Goal: Task Accomplishment & Management: Manage account settings

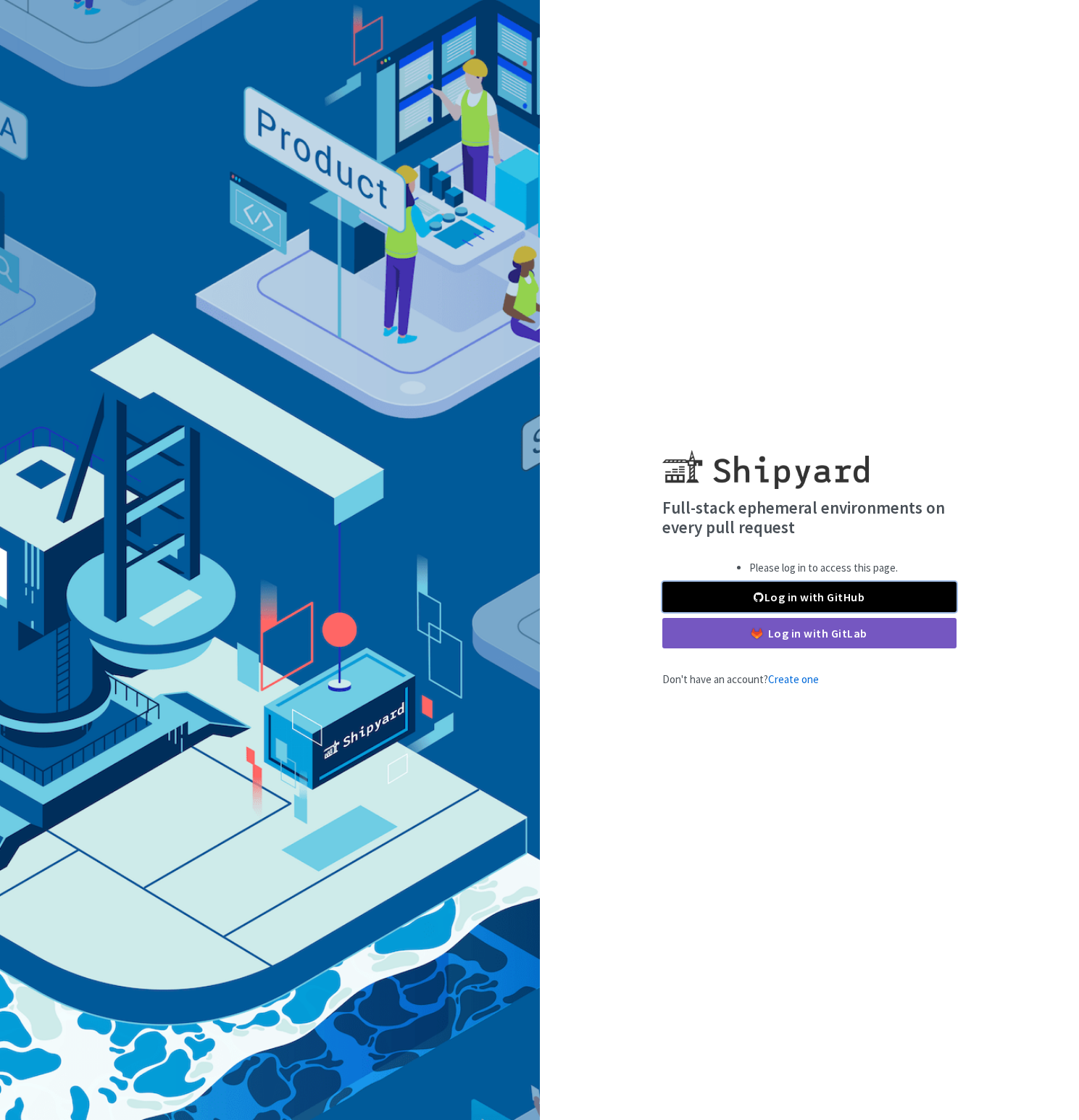
click at [775, 596] on link "Log in with GitHub" at bounding box center [809, 597] width 294 height 30
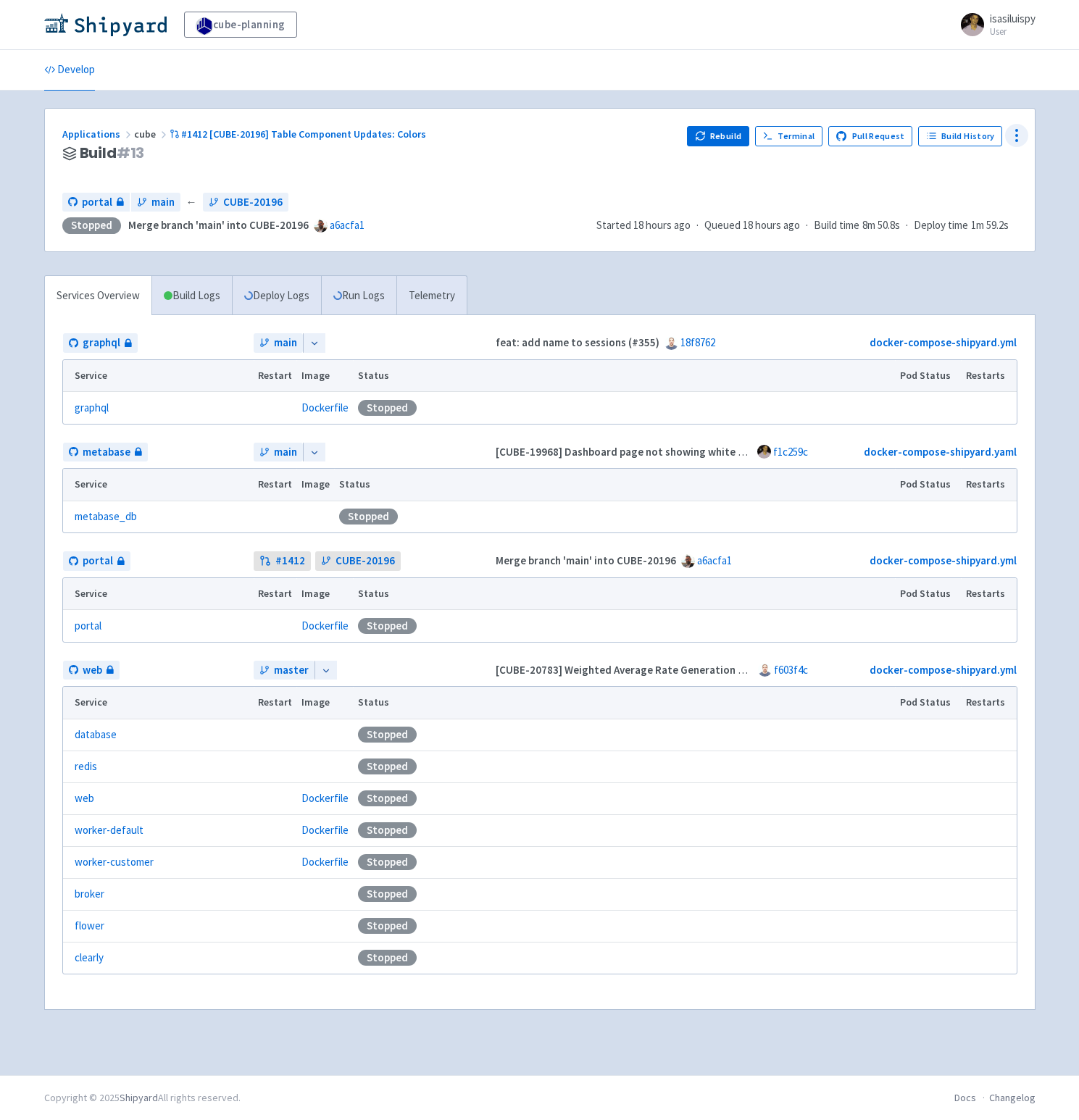
click at [1025, 133] on icon at bounding box center [1017, 135] width 17 height 17
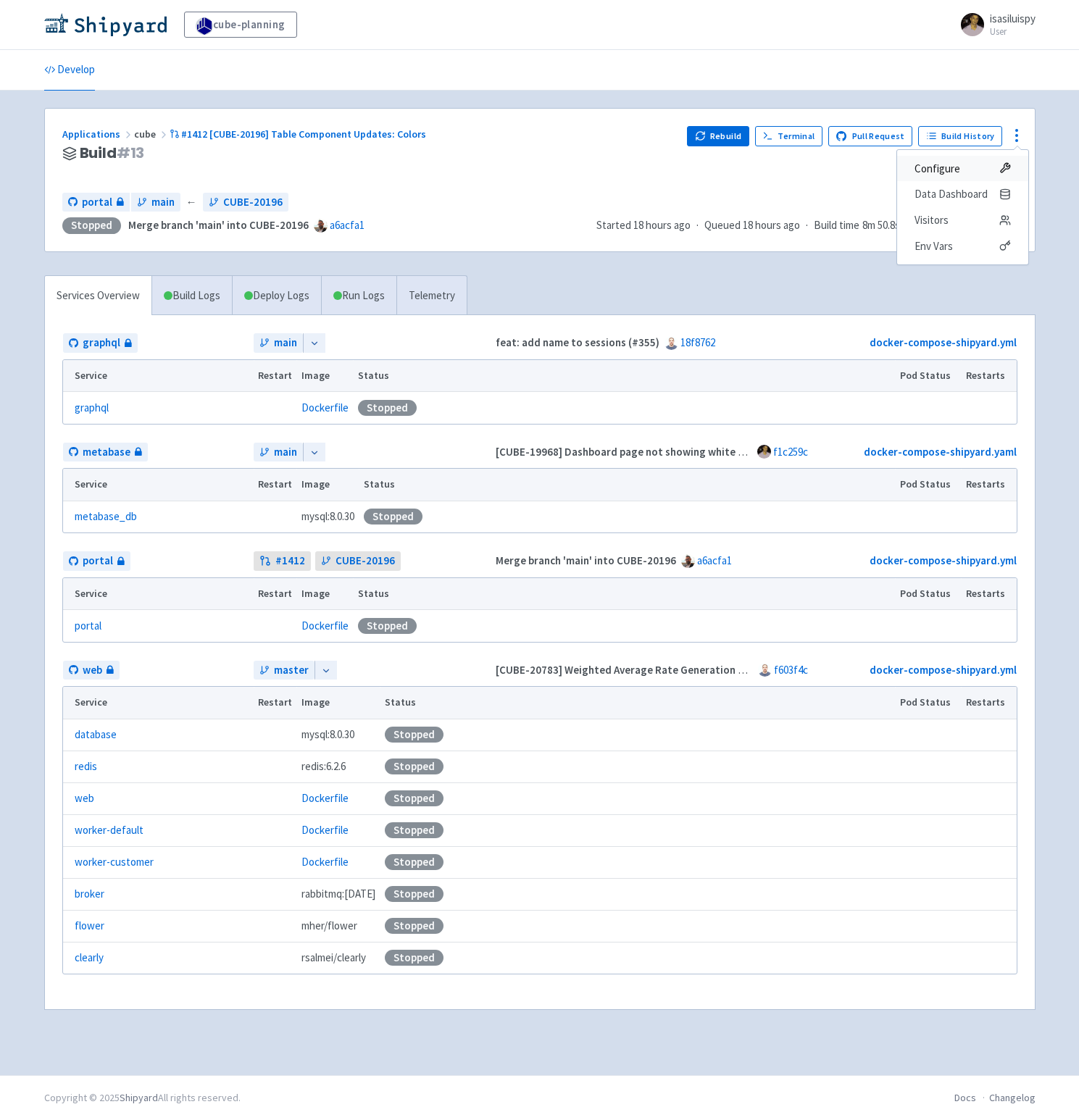
click at [937, 172] on span "Configure" at bounding box center [937, 169] width 46 height 21
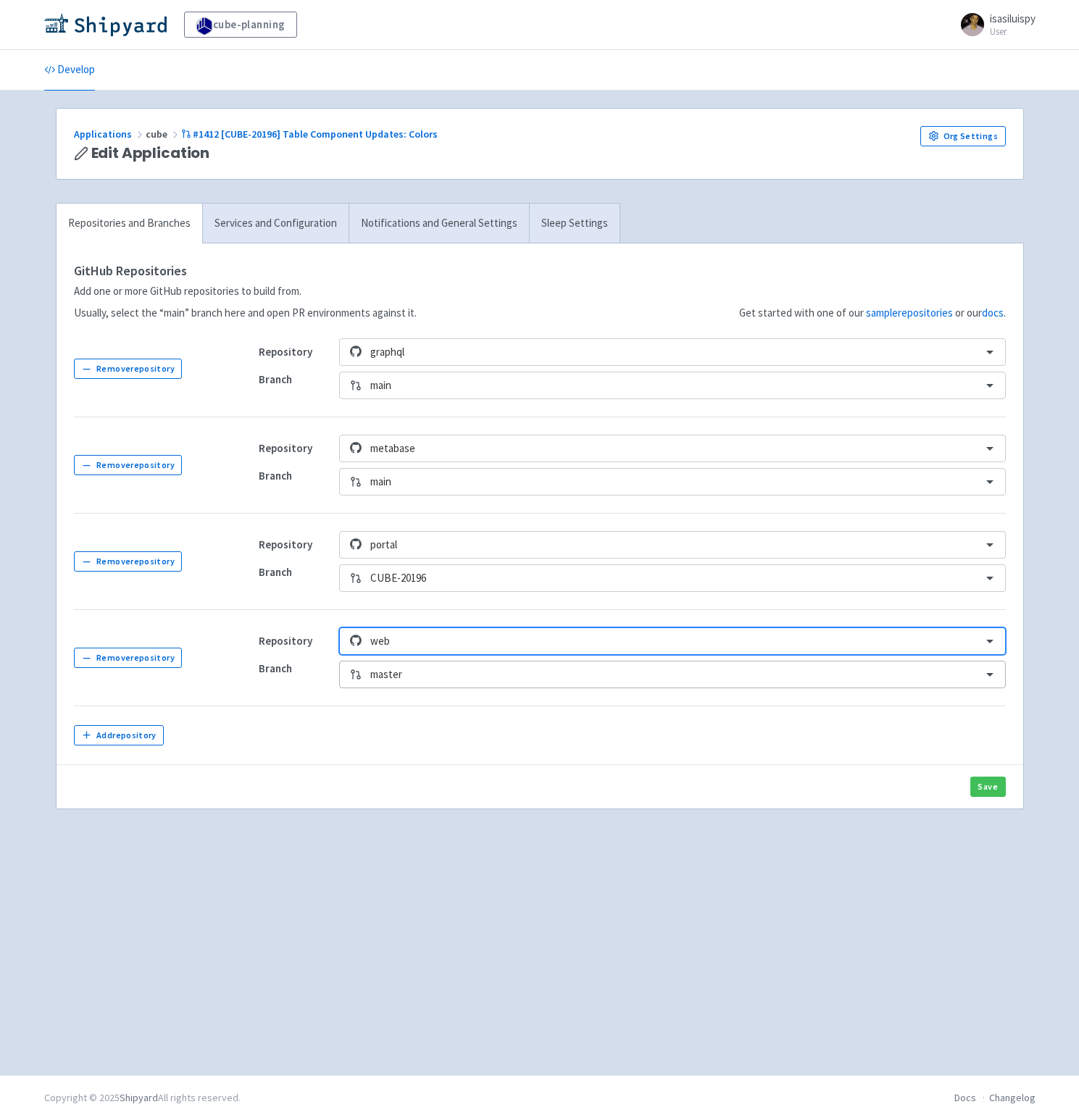
click at [422, 671] on div at bounding box center [671, 674] width 602 height 20
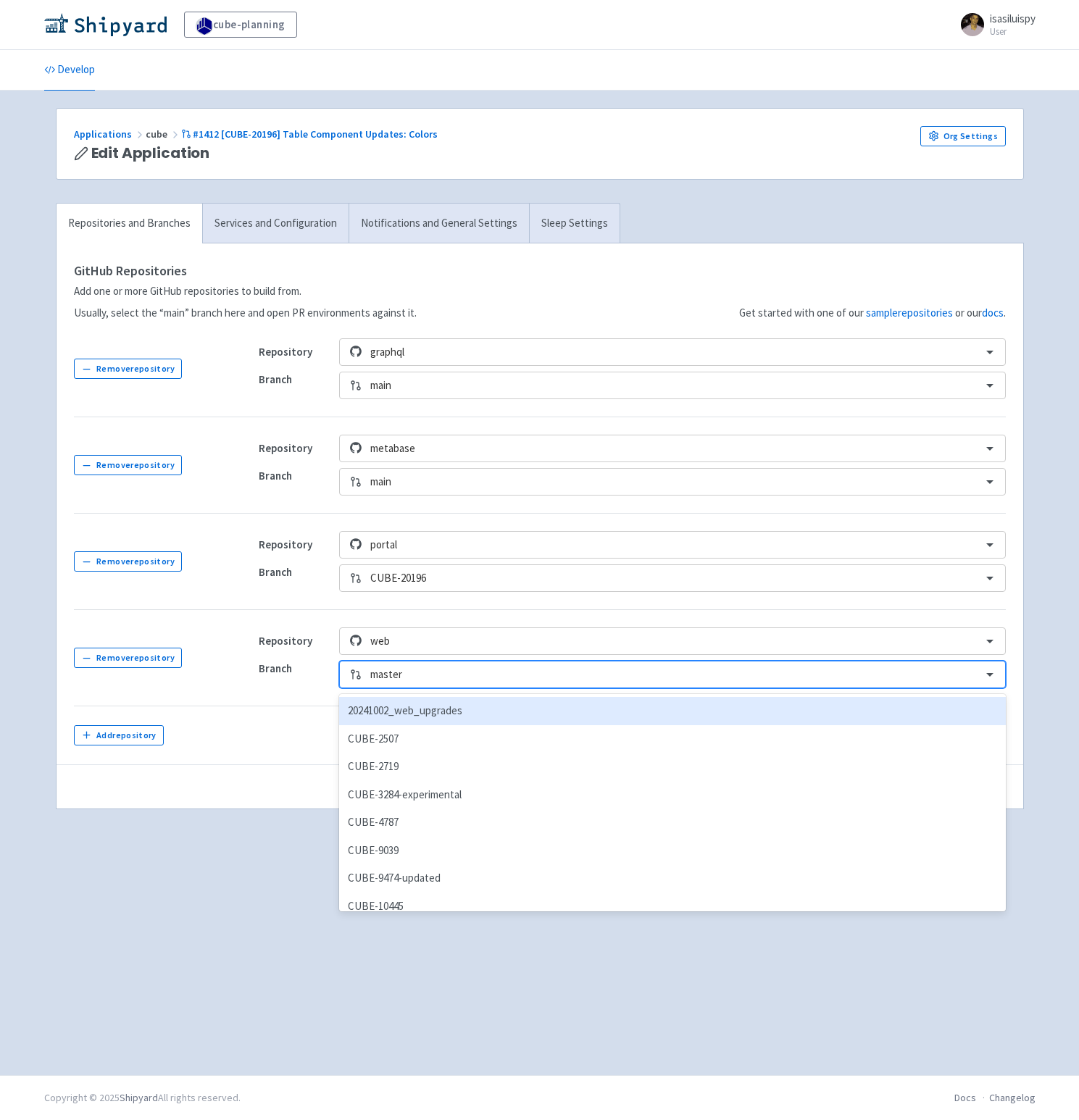
paste input "20196"
type input "20196"
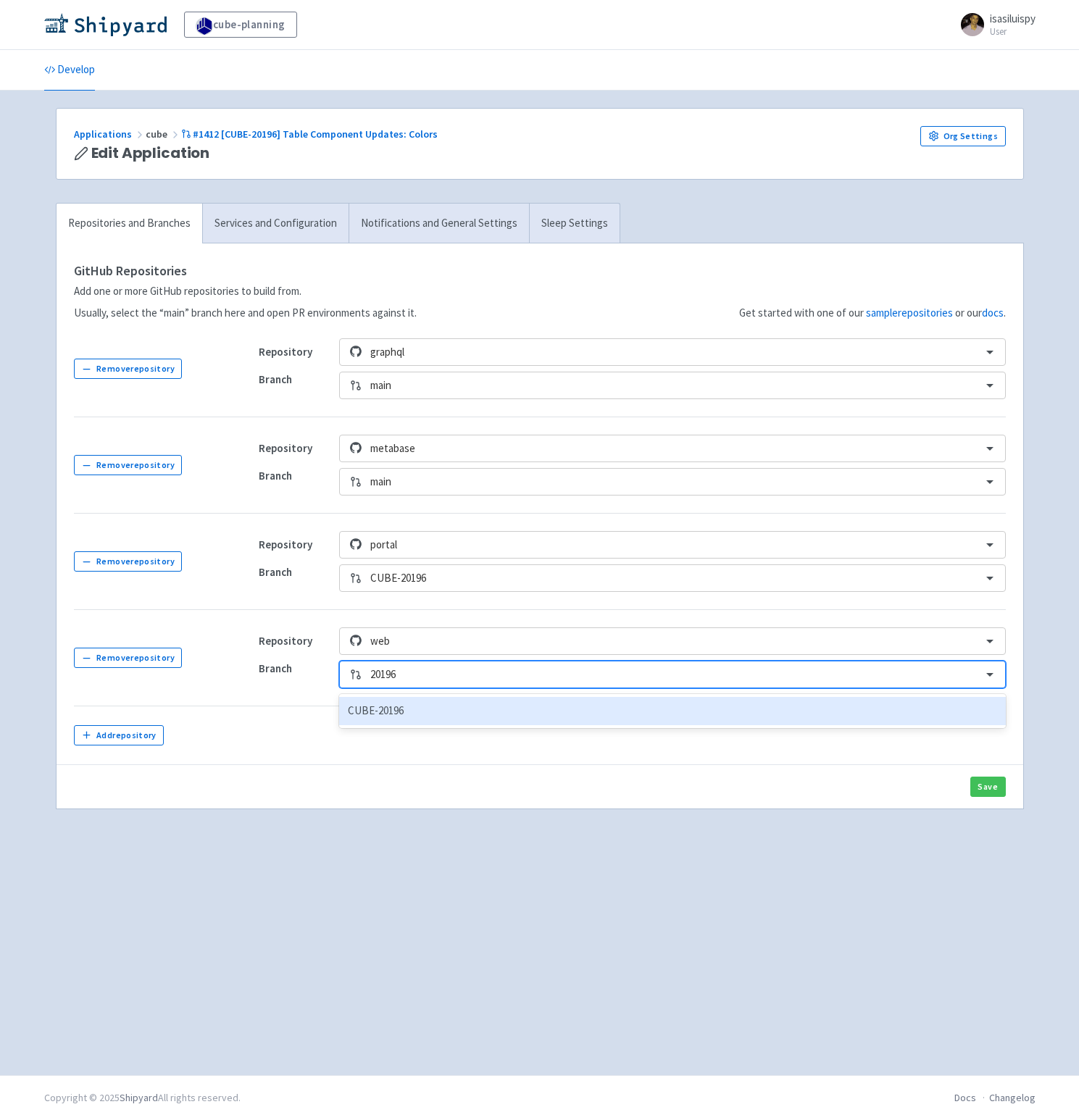
click at [408, 715] on div "CUBE-20196" at bounding box center [672, 711] width 666 height 28
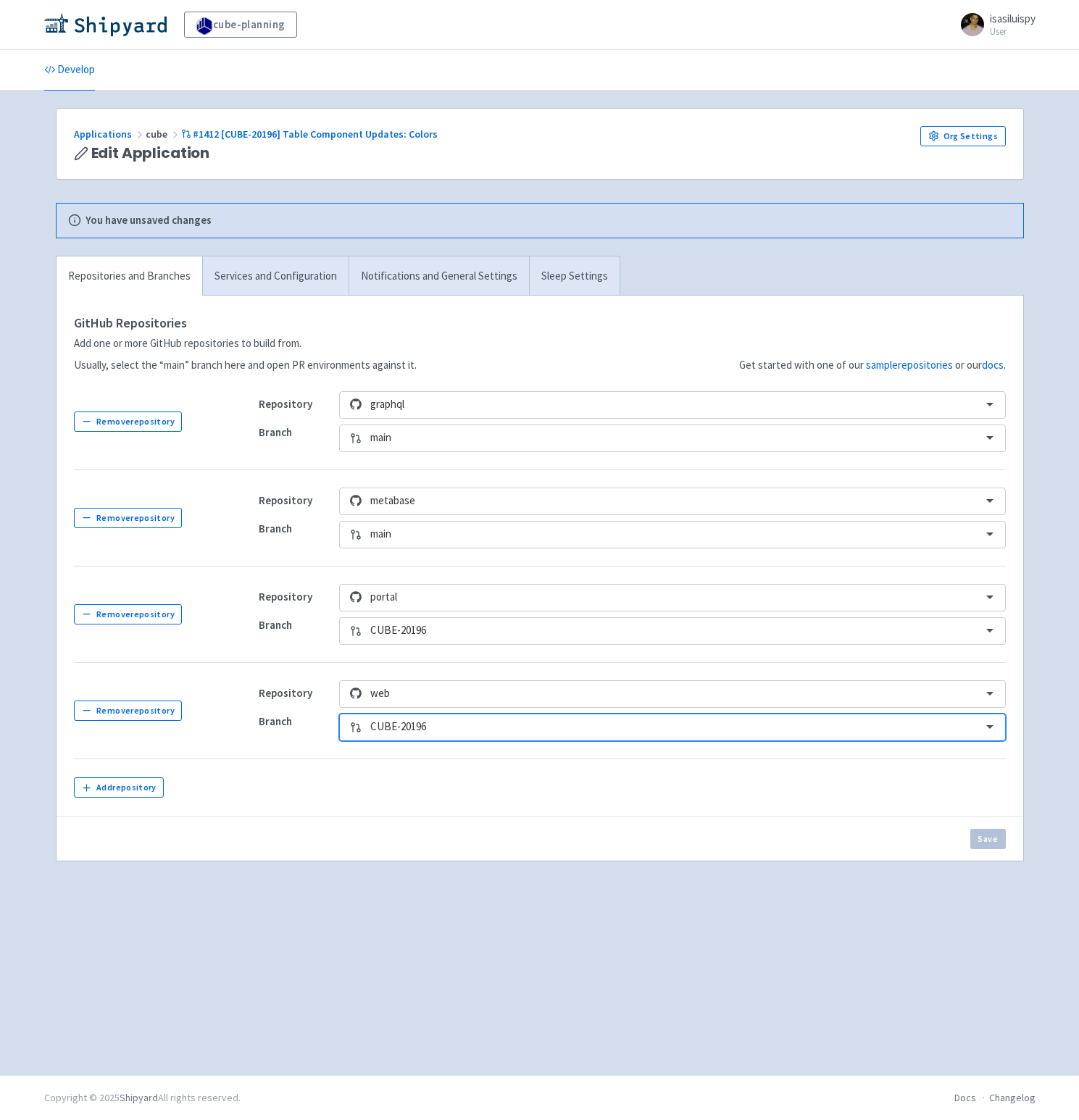
click at [649, 836] on div "Save" at bounding box center [539, 839] width 966 height 44
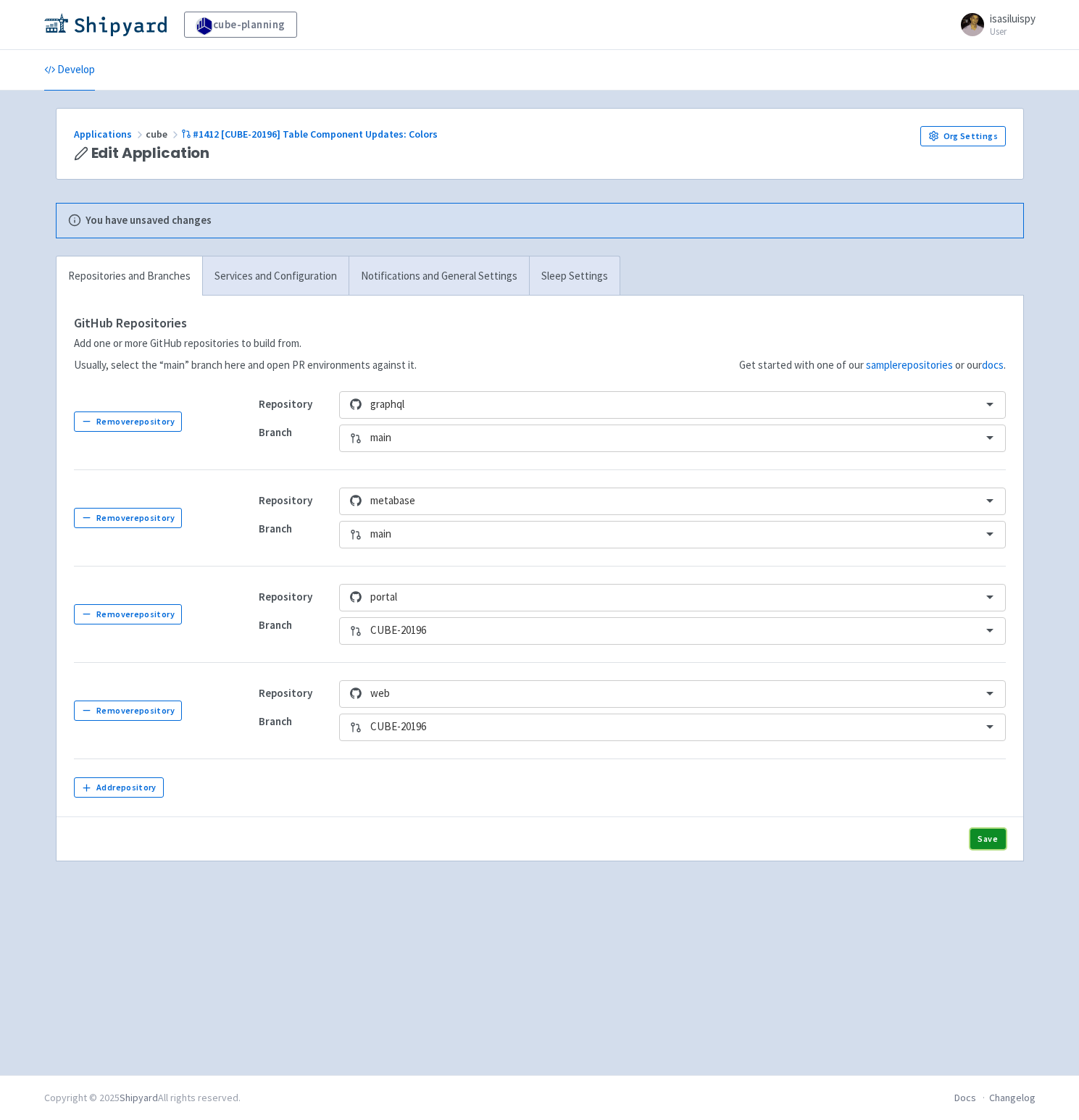
click at [985, 839] on button "Save" at bounding box center [987, 839] width 36 height 21
